Goal: Navigation & Orientation: Find specific page/section

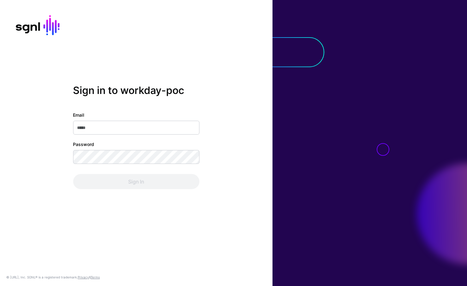
type input "*"
type input "**********"
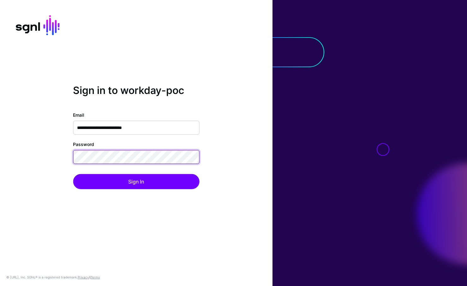
click at [136, 182] on button "Sign In" at bounding box center [136, 181] width 126 height 15
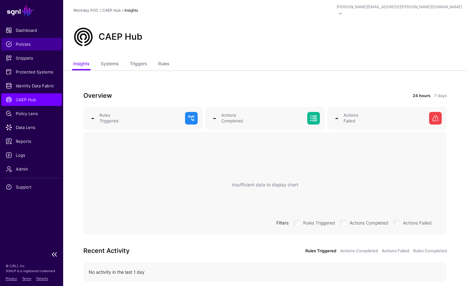
click at [22, 42] on span "Policies" at bounding box center [32, 44] width 52 height 6
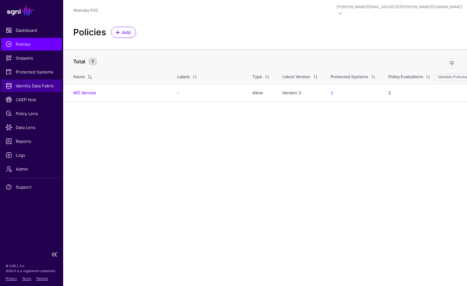
click at [27, 82] on link "Identity Data Fabric" at bounding box center [31, 86] width 61 height 13
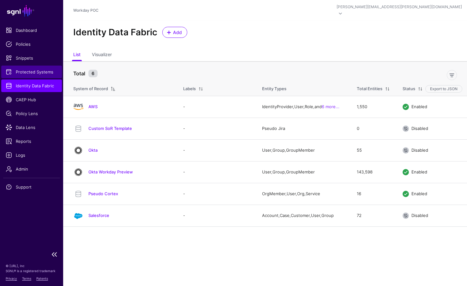
click at [27, 68] on link "Protected Systems" at bounding box center [31, 72] width 61 height 13
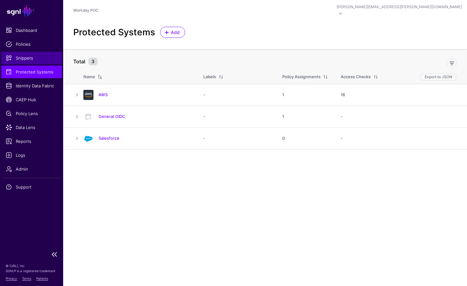
click at [21, 61] on link "Snippets" at bounding box center [31, 58] width 61 height 13
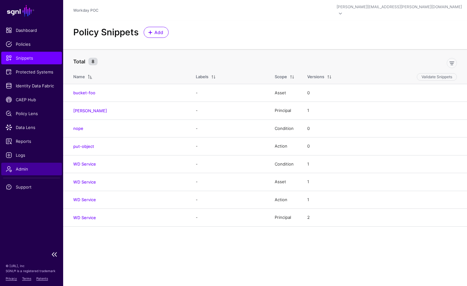
click at [24, 170] on span "Admin" at bounding box center [32, 169] width 52 height 6
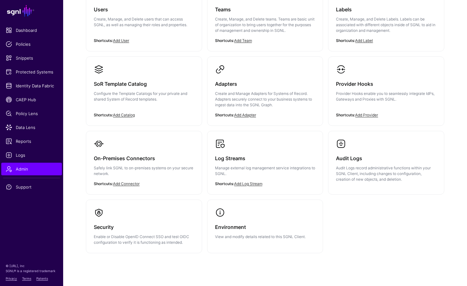
scroll to position [94, 0]
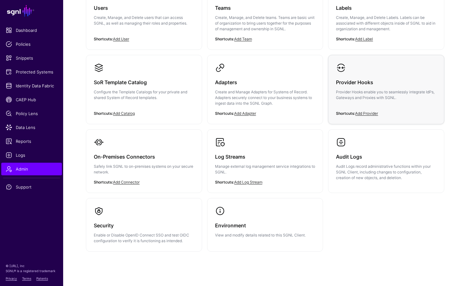
click at [353, 78] on h3 "Provider Hooks" at bounding box center [386, 82] width 100 height 9
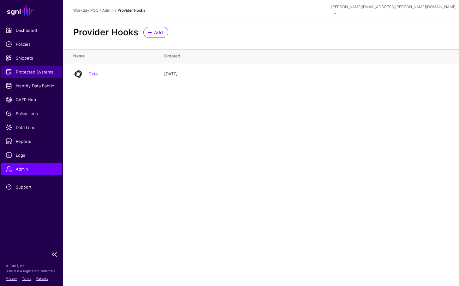
click at [24, 75] on link "Protected Systems" at bounding box center [31, 72] width 61 height 13
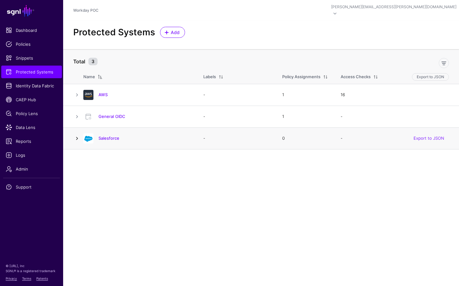
click at [76, 135] on link at bounding box center [77, 139] width 8 height 8
click at [74, 113] on link at bounding box center [77, 117] width 8 height 8
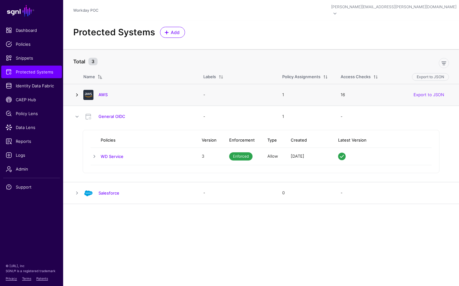
click at [76, 91] on link at bounding box center [77, 95] width 8 height 8
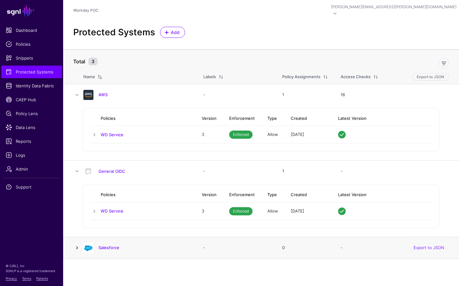
click at [75, 244] on link at bounding box center [77, 248] width 8 height 8
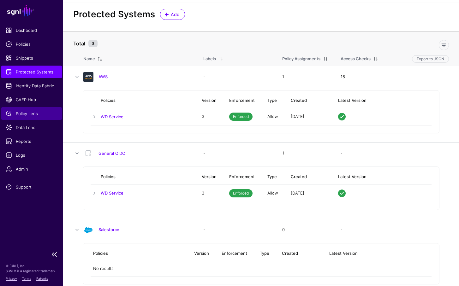
scroll to position [18, 0]
click at [92, 113] on link at bounding box center [95, 117] width 8 height 8
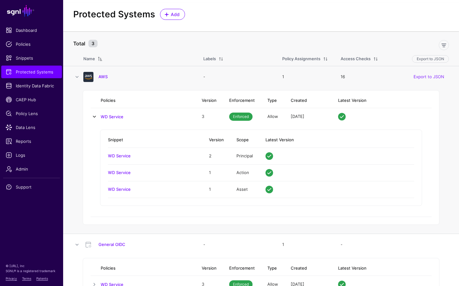
click at [92, 113] on link at bounding box center [95, 117] width 8 height 8
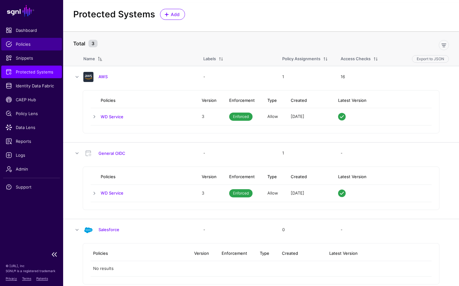
click at [25, 43] on span "Policies" at bounding box center [32, 44] width 52 height 6
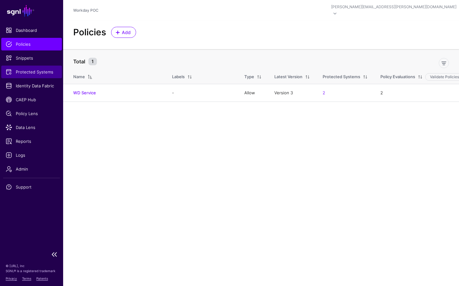
click at [23, 69] on span "Protected Systems" at bounding box center [32, 72] width 52 height 6
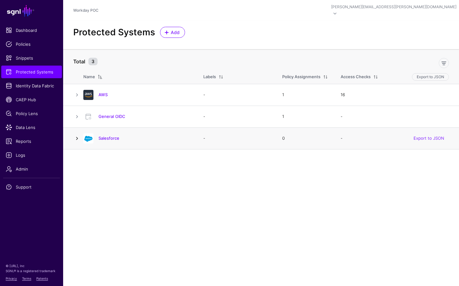
click at [76, 135] on link at bounding box center [77, 139] width 8 height 8
click at [103, 136] on link "Salesforce" at bounding box center [109, 138] width 21 height 5
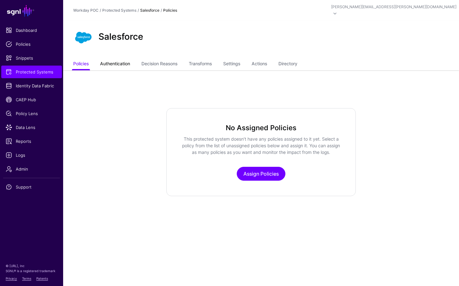
click at [114, 58] on link "Authentication" at bounding box center [115, 64] width 30 height 12
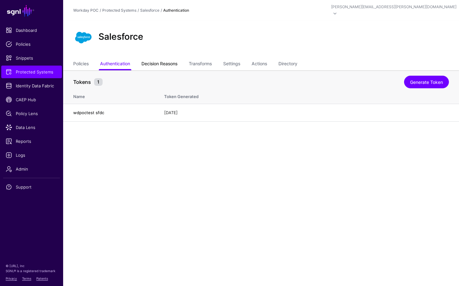
click at [168, 59] on link "Decision Reasons" at bounding box center [159, 64] width 36 height 12
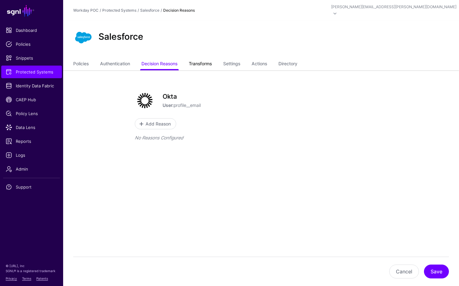
click at [203, 58] on link "Transforms" at bounding box center [200, 64] width 23 height 12
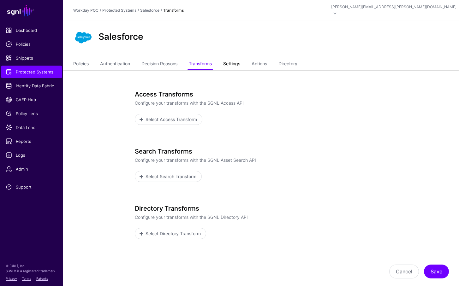
click at [232, 58] on link "Settings" at bounding box center [231, 64] width 17 height 12
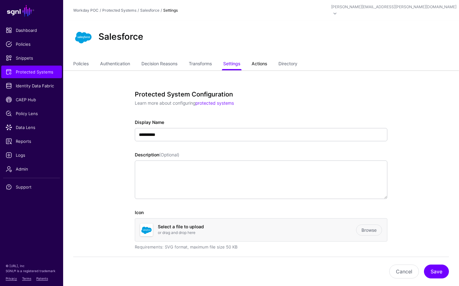
click at [264, 58] on link "Actions" at bounding box center [259, 64] width 15 height 12
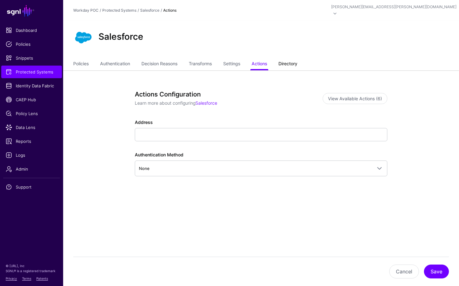
click at [286, 58] on link "Directory" at bounding box center [288, 64] width 19 height 12
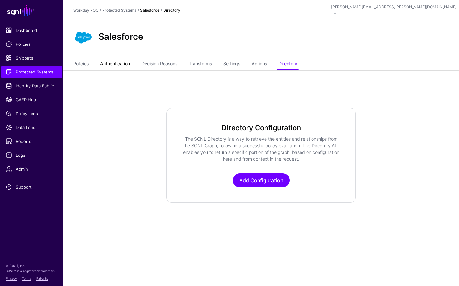
click at [111, 58] on link "Authentication" at bounding box center [115, 64] width 30 height 12
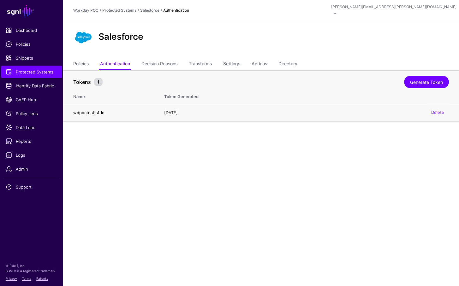
click at [87, 110] on h4 "wdpoctest sfdc" at bounding box center [112, 113] width 78 height 6
click at [85, 58] on link "Policies" at bounding box center [80, 64] width 15 height 12
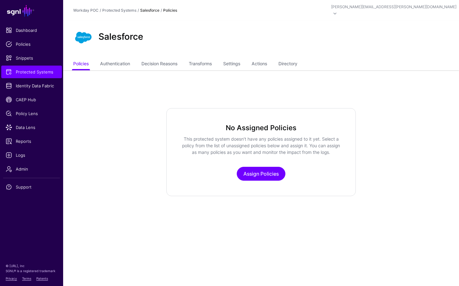
click at [145, 9] on strong "Salesforce" at bounding box center [149, 10] width 19 height 5
click at [128, 8] on link "Protected Systems" at bounding box center [119, 10] width 34 height 5
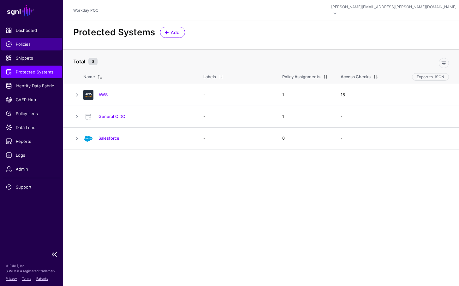
click at [14, 44] on span "Policies" at bounding box center [32, 44] width 52 height 6
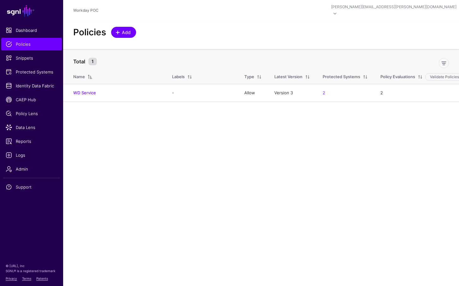
click at [121, 30] on span at bounding box center [118, 32] width 5 height 5
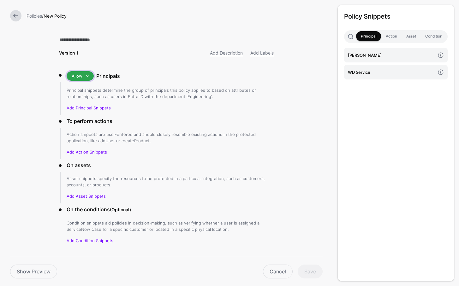
click at [87, 73] on span at bounding box center [88, 76] width 8 height 8
click at [84, 100] on div "Deny" at bounding box center [92, 99] width 40 height 6
click at [88, 76] on span at bounding box center [87, 76] width 8 height 8
click at [87, 87] on div "Allow" at bounding box center [92, 89] width 40 height 6
click at [171, 99] on p "Principal snippets determine the group of principals this policy applies to bas…" at bounding box center [170, 93] width 207 height 13
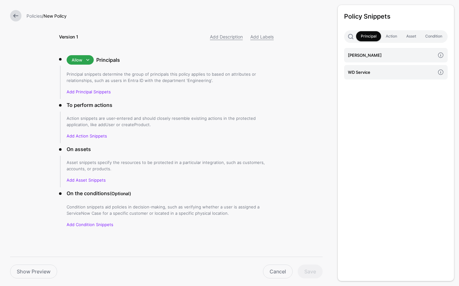
scroll to position [16, 0]
click at [390, 39] on link "Action" at bounding box center [391, 36] width 21 height 10
click at [441, 56] on span at bounding box center [441, 55] width 14 height 14
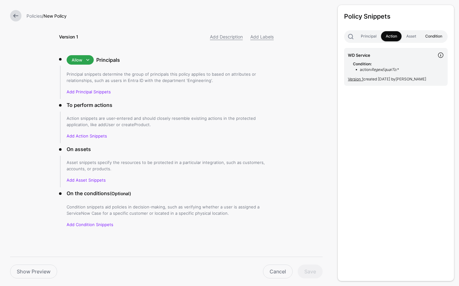
click at [431, 34] on link "Condition" at bounding box center [434, 36] width 26 height 10
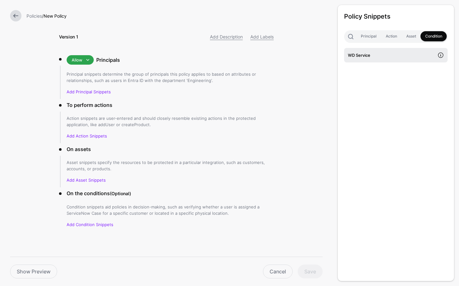
click at [440, 55] on span at bounding box center [441, 55] width 14 height 14
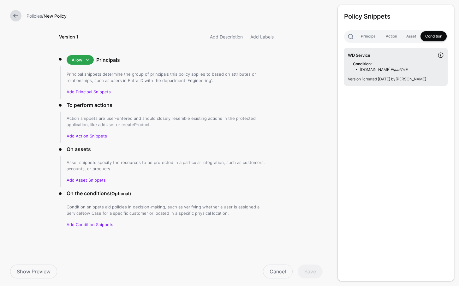
scroll to position [0, 0]
click at [393, 34] on link "Action" at bounding box center [391, 36] width 21 height 10
click at [366, 37] on link "Principal" at bounding box center [368, 36] width 25 height 10
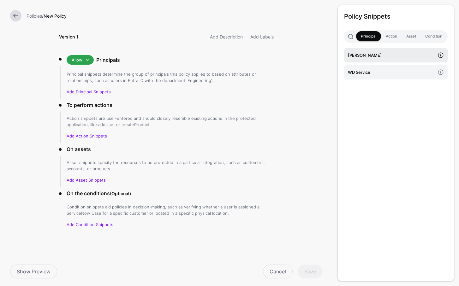
click at [441, 55] on span at bounding box center [441, 55] width 14 height 14
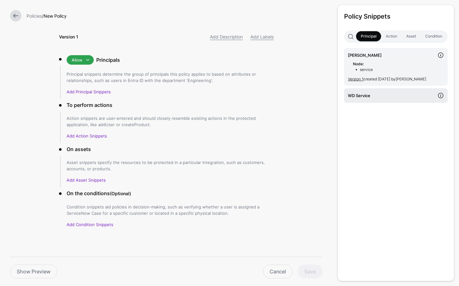
click at [441, 96] on span at bounding box center [441, 96] width 14 height 14
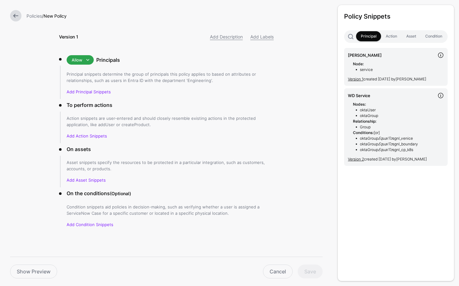
click at [15, 15] on link at bounding box center [15, 15] width 11 height 11
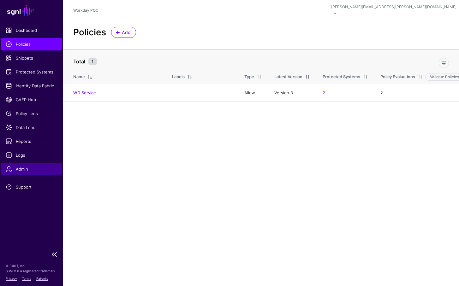
click at [21, 167] on span "Admin" at bounding box center [32, 169] width 52 height 6
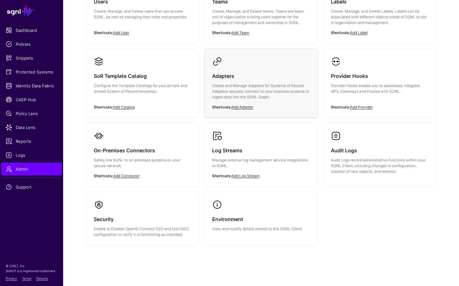
scroll to position [100, 0]
click at [142, 210] on div "Security Enable or Disable OpenID Connect SSO and test OIDC configuration to ve…" at bounding box center [143, 224] width 98 height 28
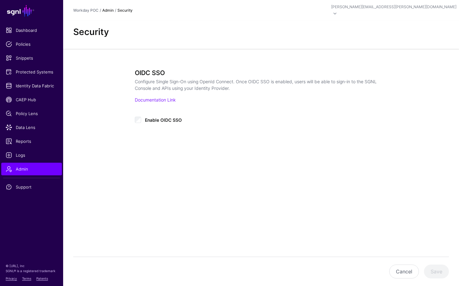
click at [109, 8] on link "Admin" at bounding box center [107, 10] width 11 height 5
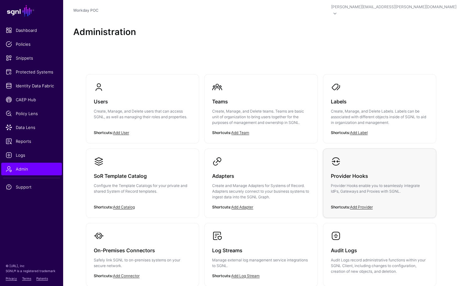
click at [372, 172] on h3 "Provider Hooks" at bounding box center [380, 176] width 98 height 9
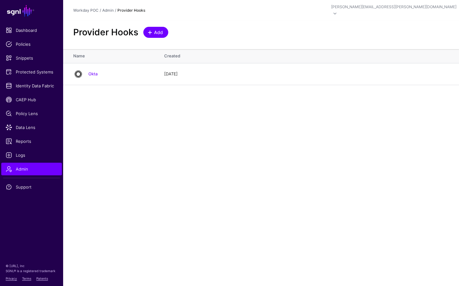
click at [159, 29] on span "Add" at bounding box center [158, 32] width 10 height 7
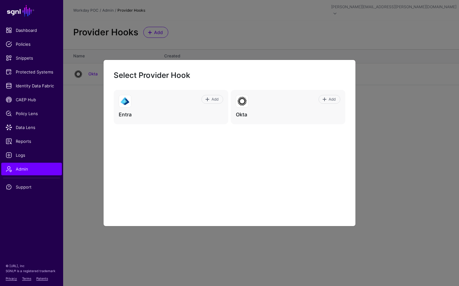
click at [379, 160] on ngb-modal-window "Select Provider Hook Add Entra Add Okta" at bounding box center [229, 143] width 459 height 286
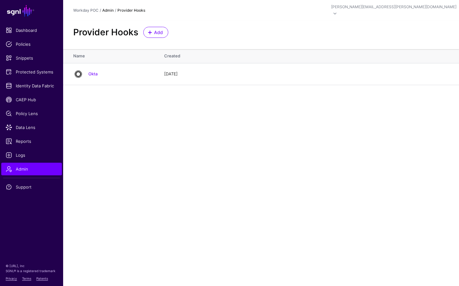
click at [109, 8] on link "Admin" at bounding box center [107, 10] width 11 height 5
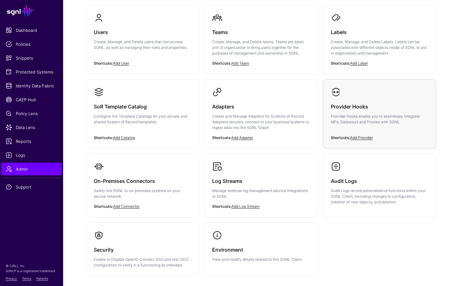
scroll to position [73, 0]
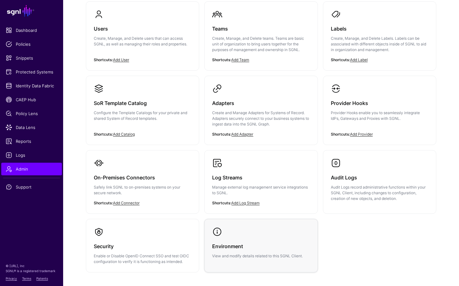
click at [257, 223] on link "Environment View and modify details related to this SGNL Client." at bounding box center [261, 242] width 113 height 47
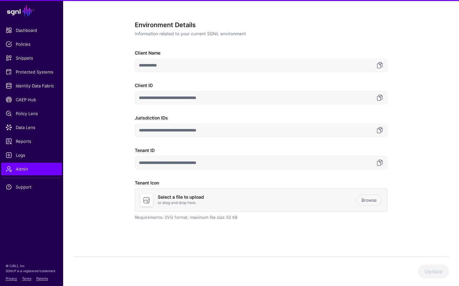
scroll to position [41, 0]
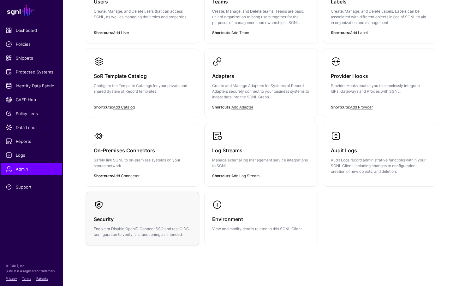
scroll to position [100, 0]
click at [287, 96] on div "Adapters Create and Manage Adapters for Systems of Record. Adapters securely co…" at bounding box center [261, 89] width 98 height 44
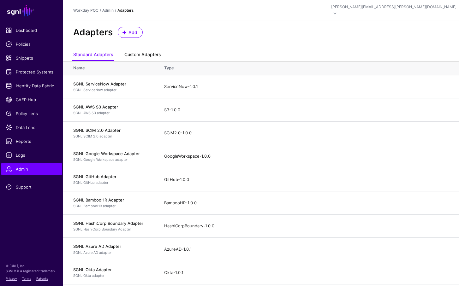
click at [146, 50] on link "Custom Adapters" at bounding box center [142, 55] width 36 height 12
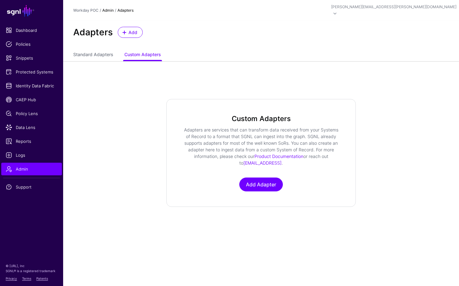
click at [109, 8] on link "Admin" at bounding box center [107, 10] width 11 height 5
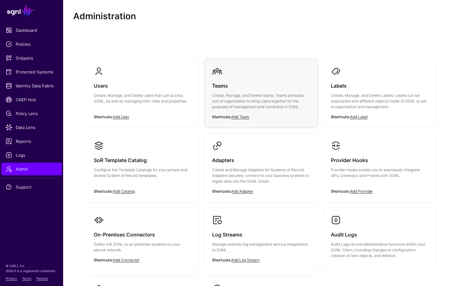
scroll to position [11, 0]
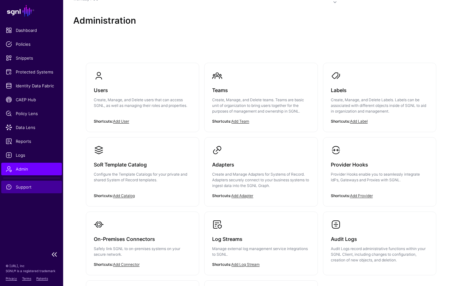
click at [25, 187] on span "Support" at bounding box center [32, 187] width 52 height 6
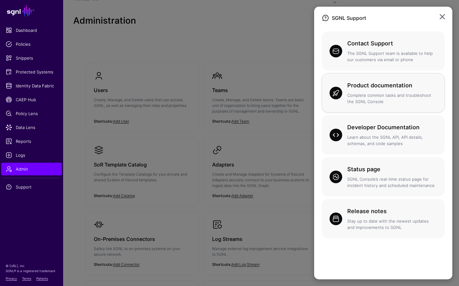
click at [371, 93] on p "Complete common tasks and troubleshoot the SGNL Console" at bounding box center [392, 99] width 90 height 12
click at [444, 19] on link at bounding box center [442, 17] width 10 height 10
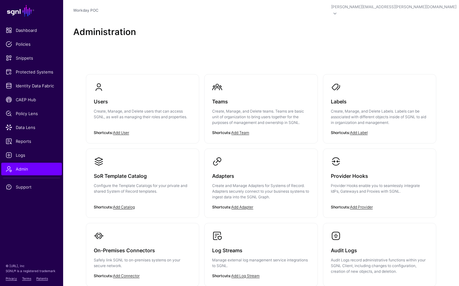
scroll to position [0, 0]
click at [29, 99] on span "CAEP Hub" at bounding box center [32, 100] width 52 height 6
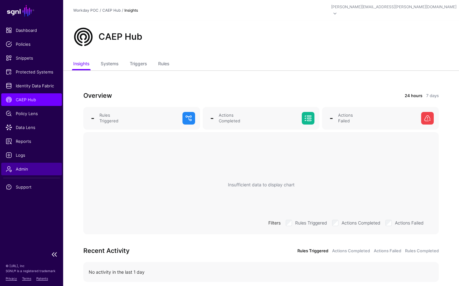
click at [27, 168] on span "Admin" at bounding box center [32, 169] width 52 height 6
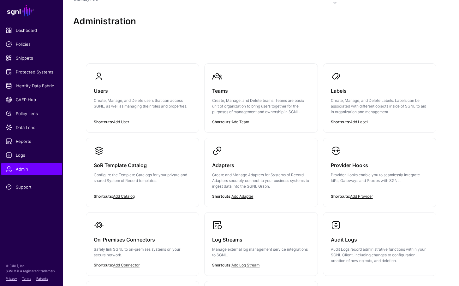
scroll to position [5, 0]
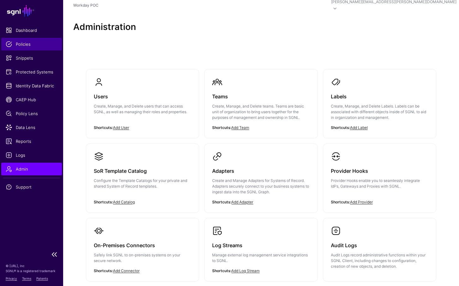
click at [20, 47] on link "Policies" at bounding box center [31, 44] width 61 height 13
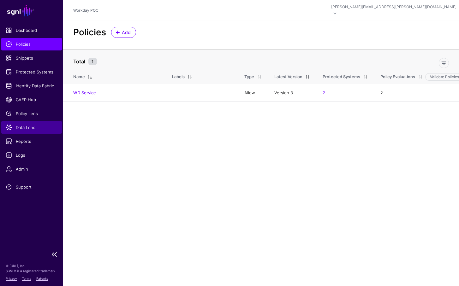
click at [27, 128] on span "Data Lens" at bounding box center [32, 127] width 52 height 6
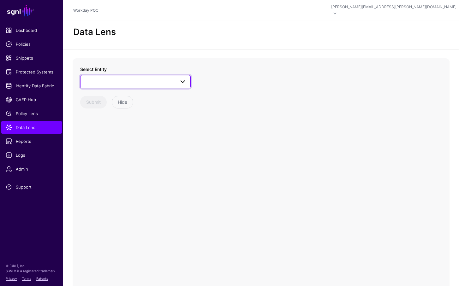
click at [185, 78] on span at bounding box center [183, 82] width 8 height 8
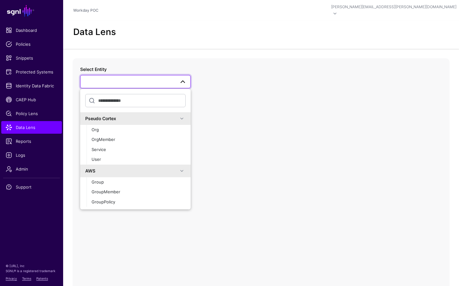
click at [185, 78] on span at bounding box center [183, 82] width 8 height 8
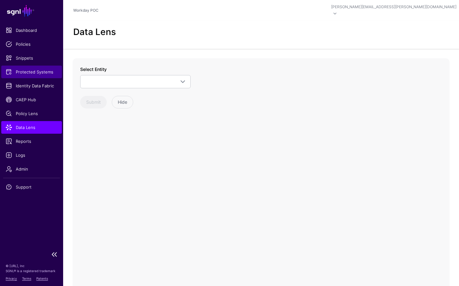
click at [22, 75] on span "Protected Systems" at bounding box center [32, 72] width 52 height 6
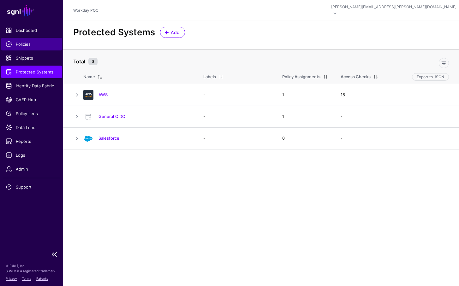
click at [23, 45] on span "Policies" at bounding box center [32, 44] width 52 height 6
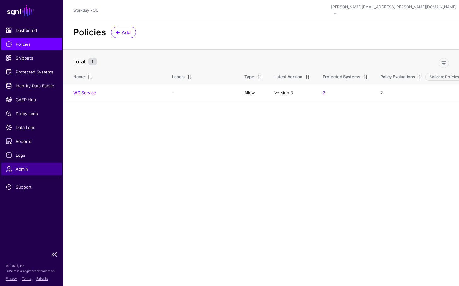
click at [14, 169] on span "Admin" at bounding box center [32, 169] width 52 height 6
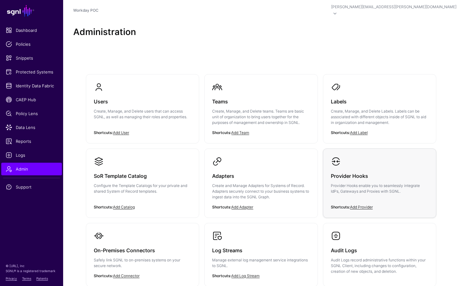
click at [359, 172] on h3 "Provider Hooks" at bounding box center [380, 176] width 98 height 9
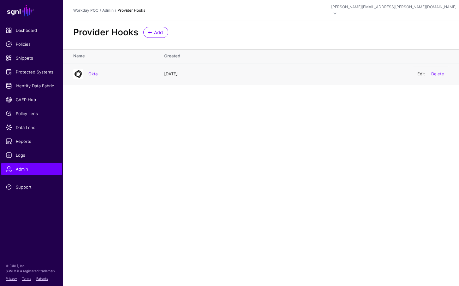
click at [419, 71] on link "Edit" at bounding box center [421, 73] width 8 height 5
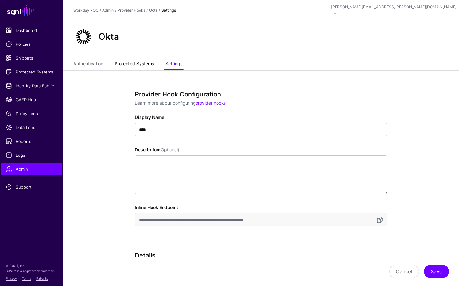
click at [132, 58] on link "Protected Systems" at bounding box center [134, 64] width 39 height 12
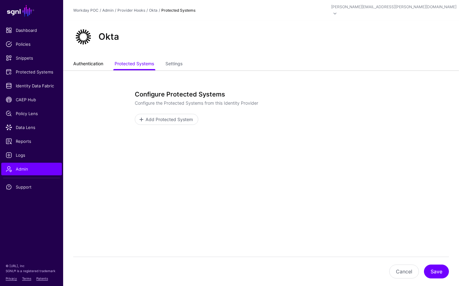
click at [99, 58] on link "Authentication" at bounding box center [88, 64] width 30 height 12
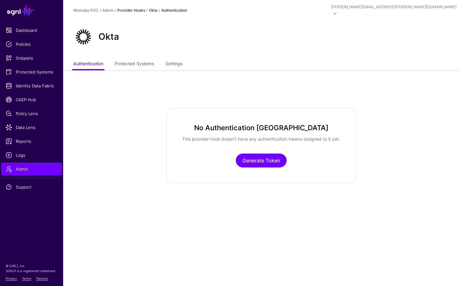
click at [130, 8] on link "Provider Hooks" at bounding box center [131, 10] width 28 height 5
